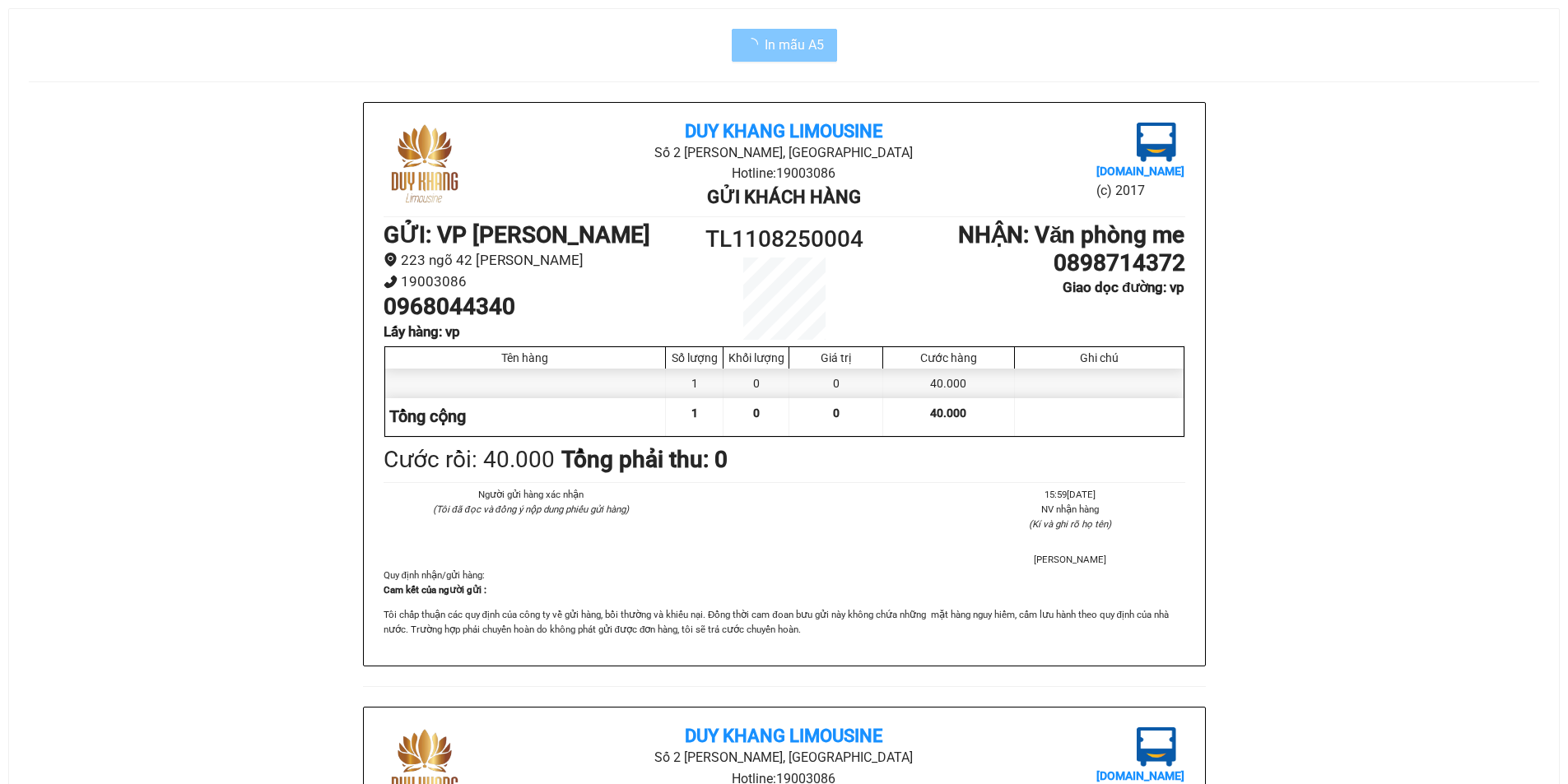
click at [776, 41] on span "In mẫu A5" at bounding box center [794, 45] width 59 height 20
click at [791, 57] on button "In mẫu A5" at bounding box center [784, 46] width 106 height 33
click at [786, 41] on span "In mẫu A5" at bounding box center [794, 45] width 59 height 20
